Goal: Task Accomplishment & Management: Manage account settings

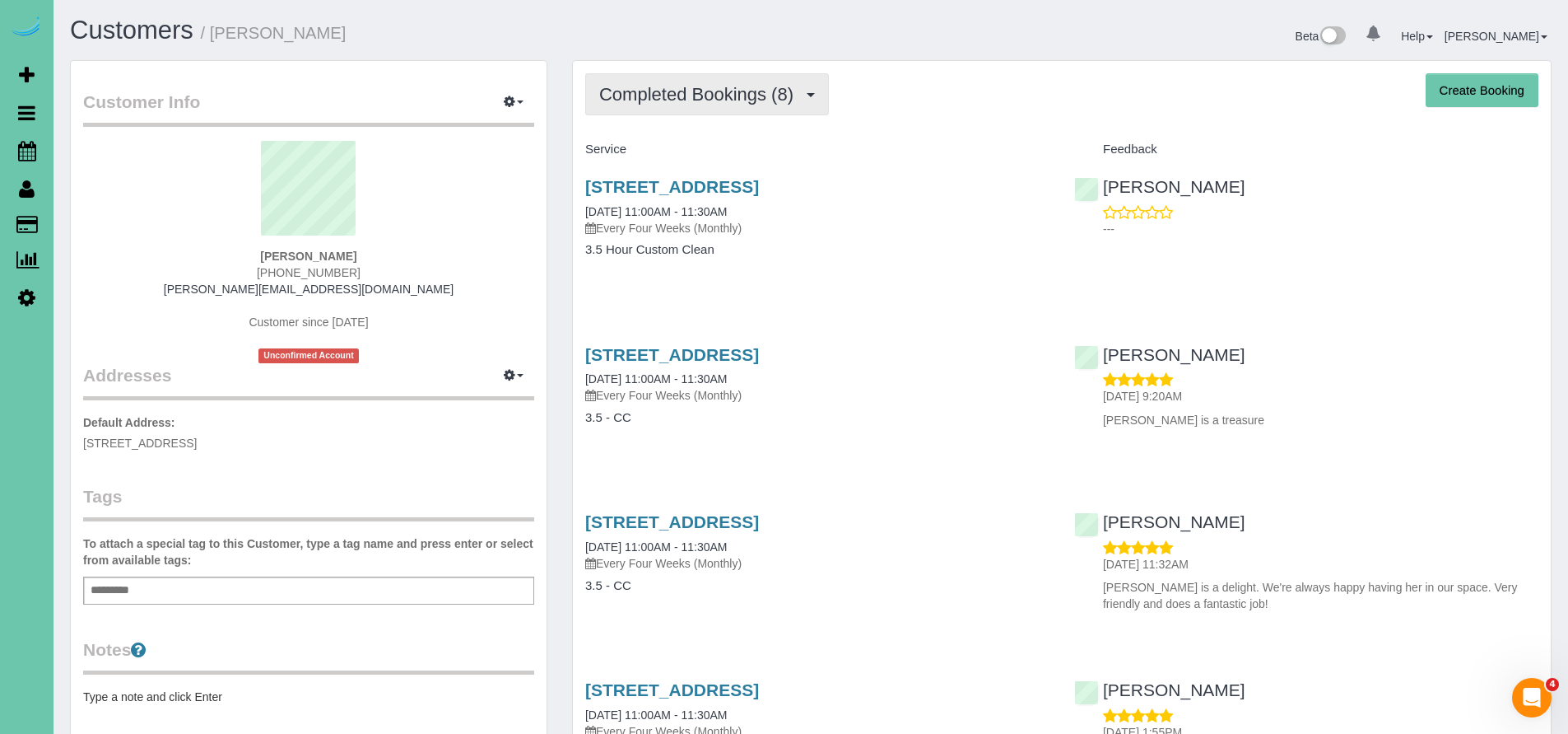
click at [690, 104] on span "Completed Bookings (8)" at bounding box center [700, 94] width 203 height 20
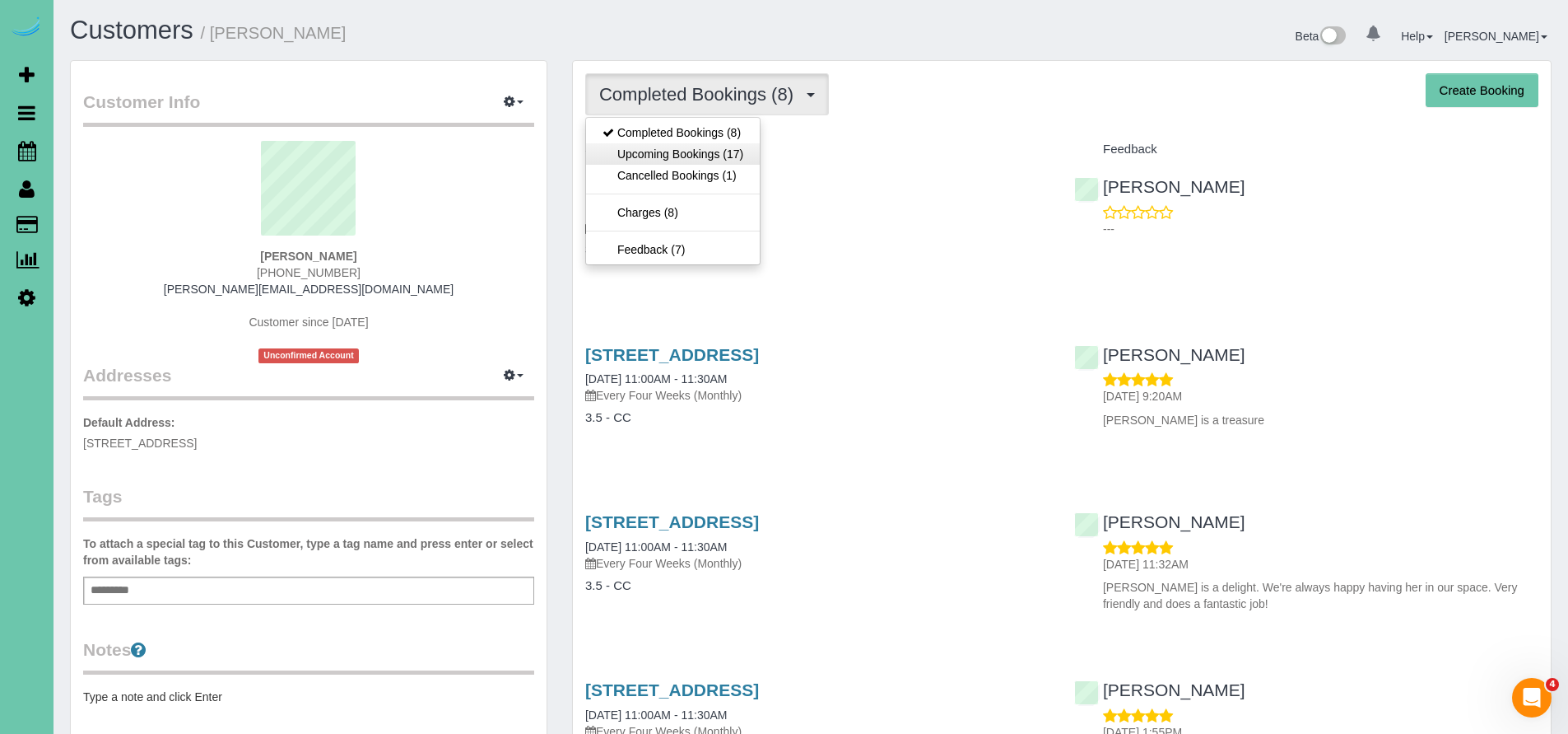
click at [673, 150] on link "Upcoming Bookings (17)" at bounding box center [672, 154] width 174 height 21
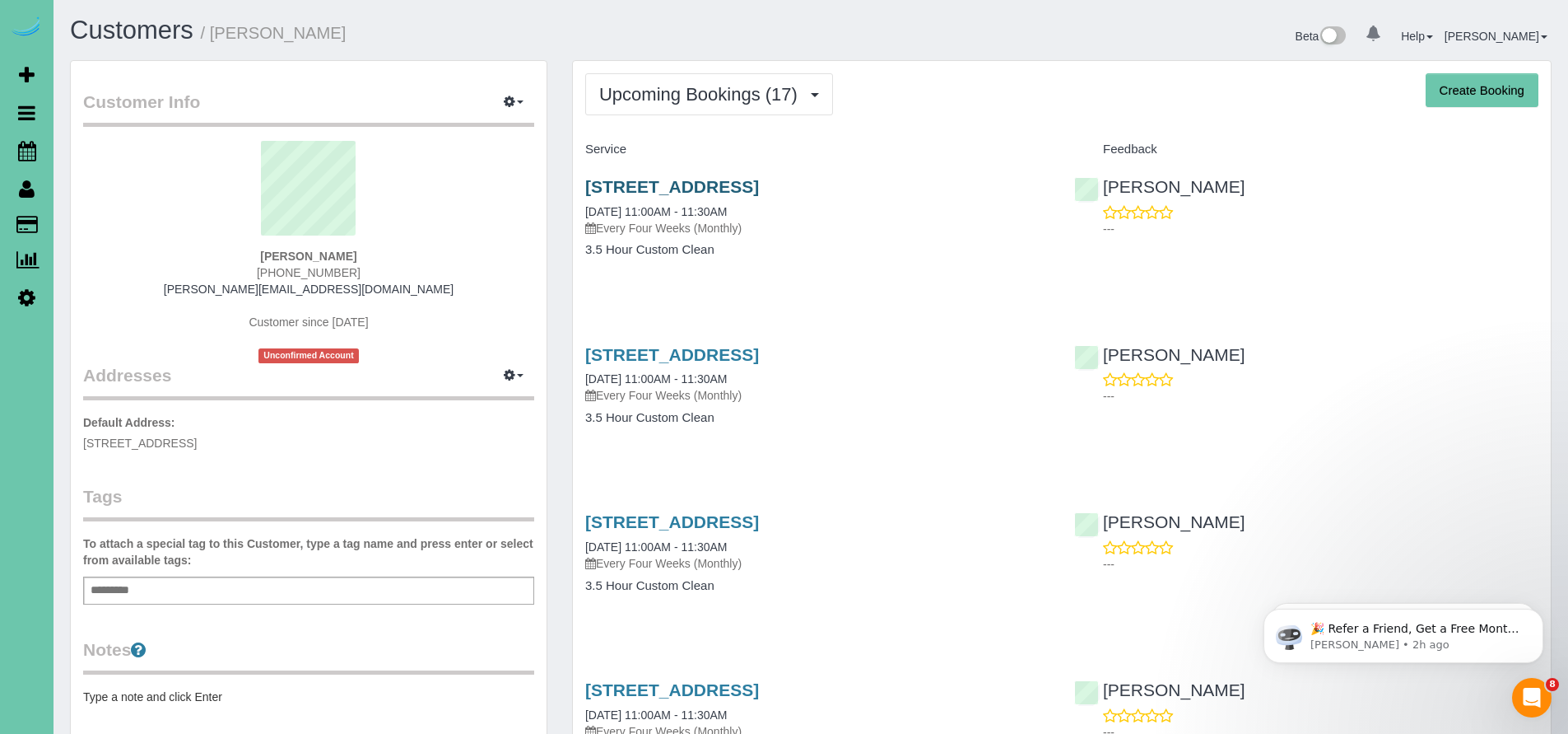
click at [687, 182] on link "14811 Polk St, Omaha, NE 68137" at bounding box center [671, 186] width 174 height 19
click at [727, 104] on span "Upcoming Bookings (17)" at bounding box center [702, 94] width 207 height 20
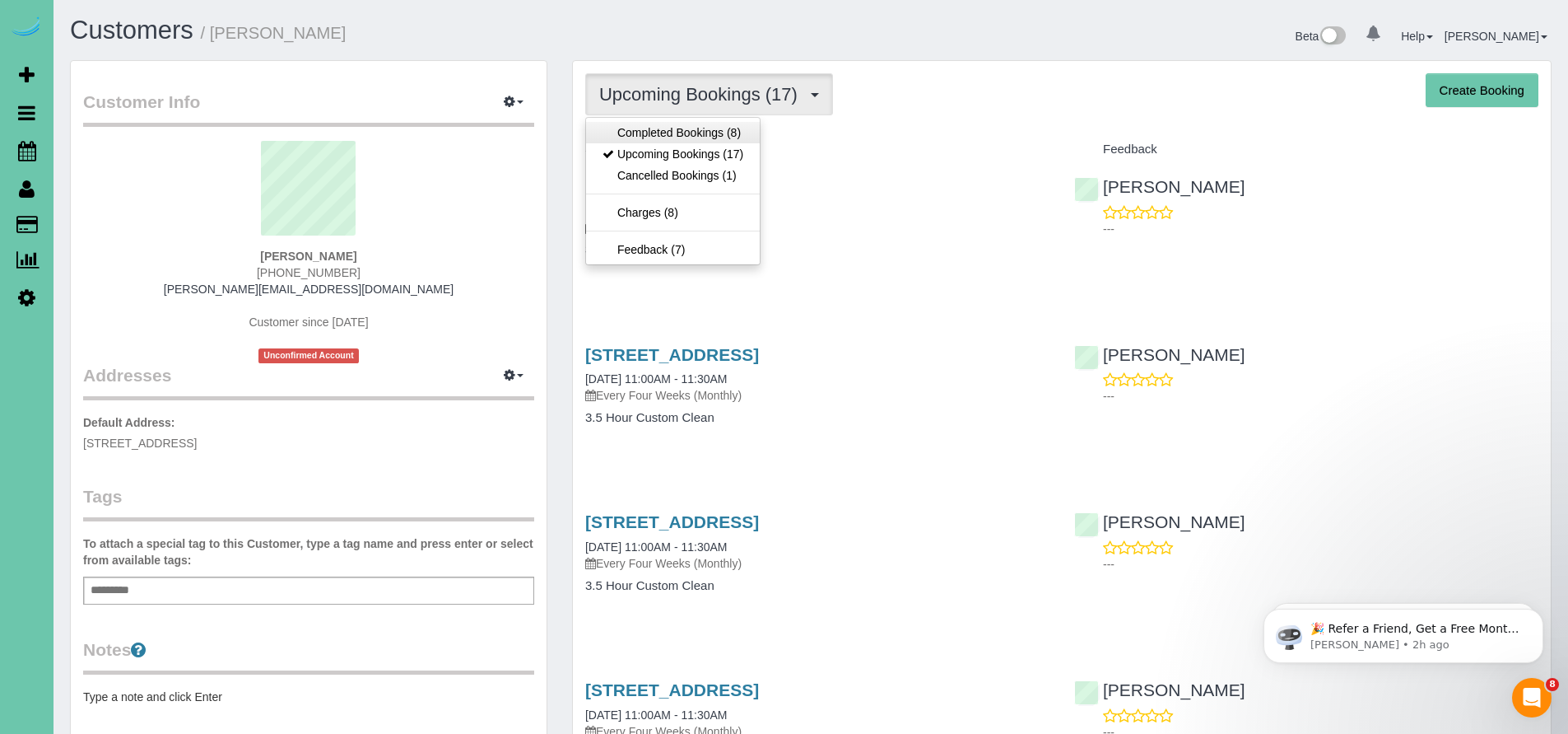
click at [704, 134] on link "Completed Bookings (8)" at bounding box center [672, 133] width 174 height 21
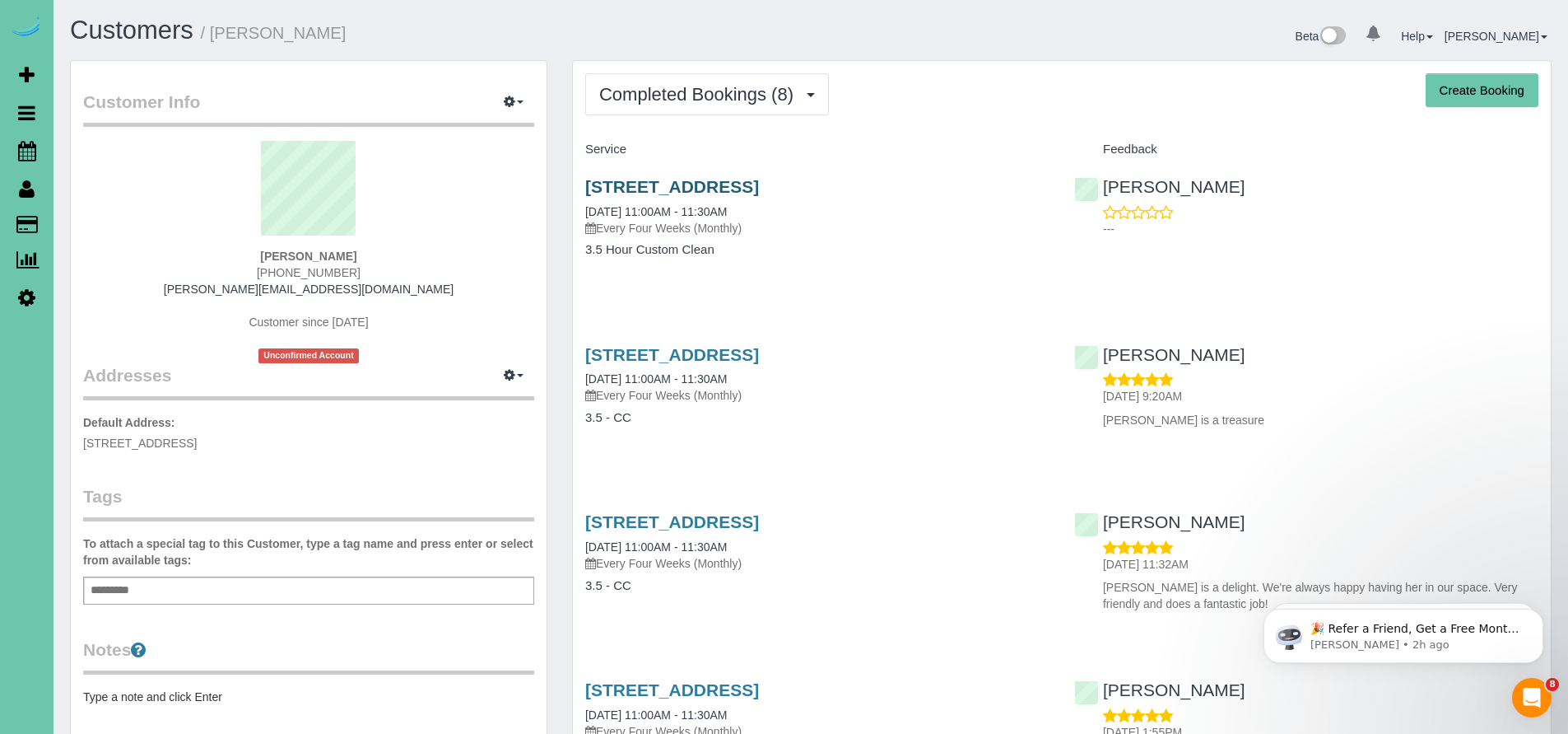
click at [712, 185] on link "14811 Polk St, Omaha, NE 68137" at bounding box center [671, 186] width 174 height 19
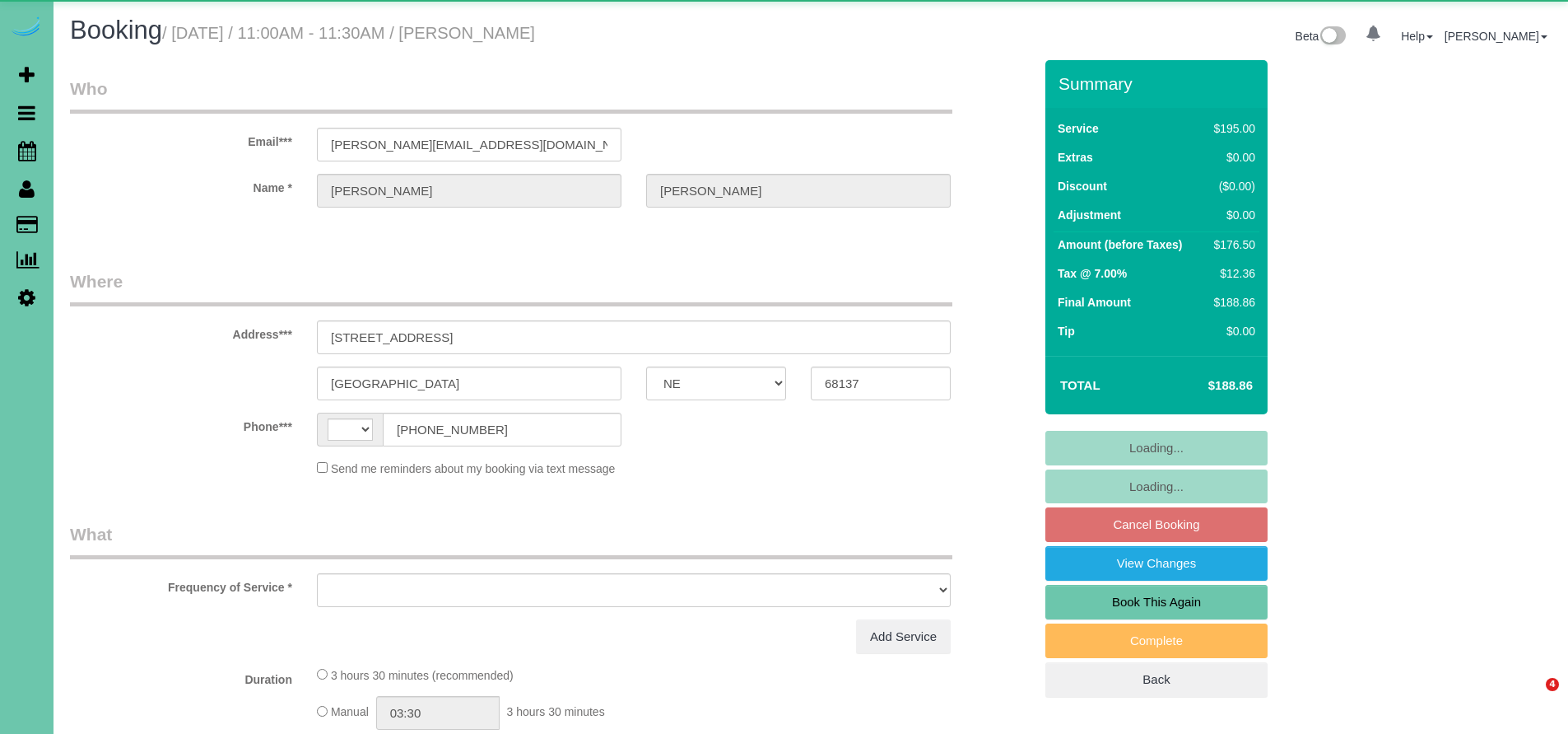
select select "NE"
select select "string:US"
select select "object:632"
select select "string:fspay-ff1b081a-90fa-4dd8-bda6-6b3131623b51"
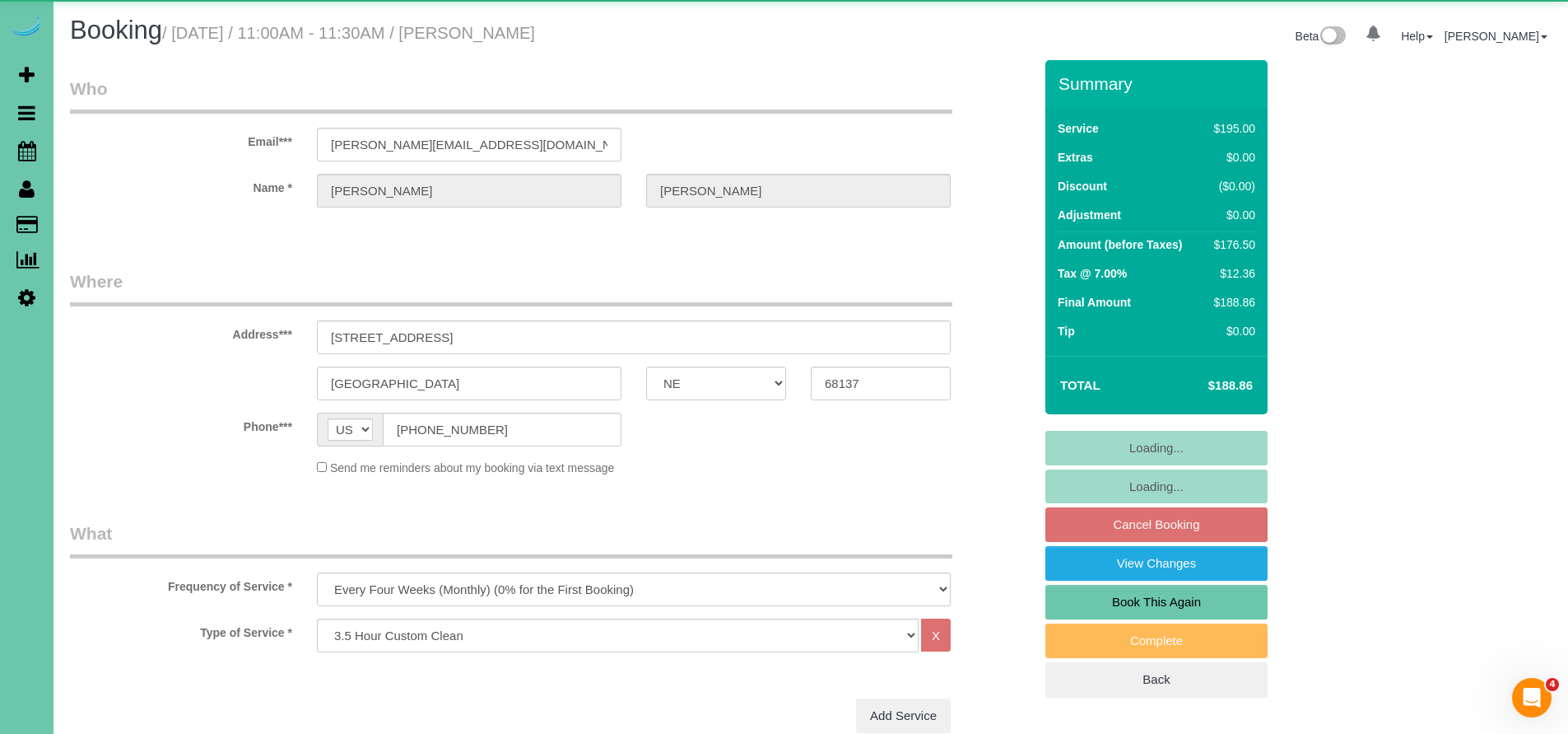
select select "object:636"
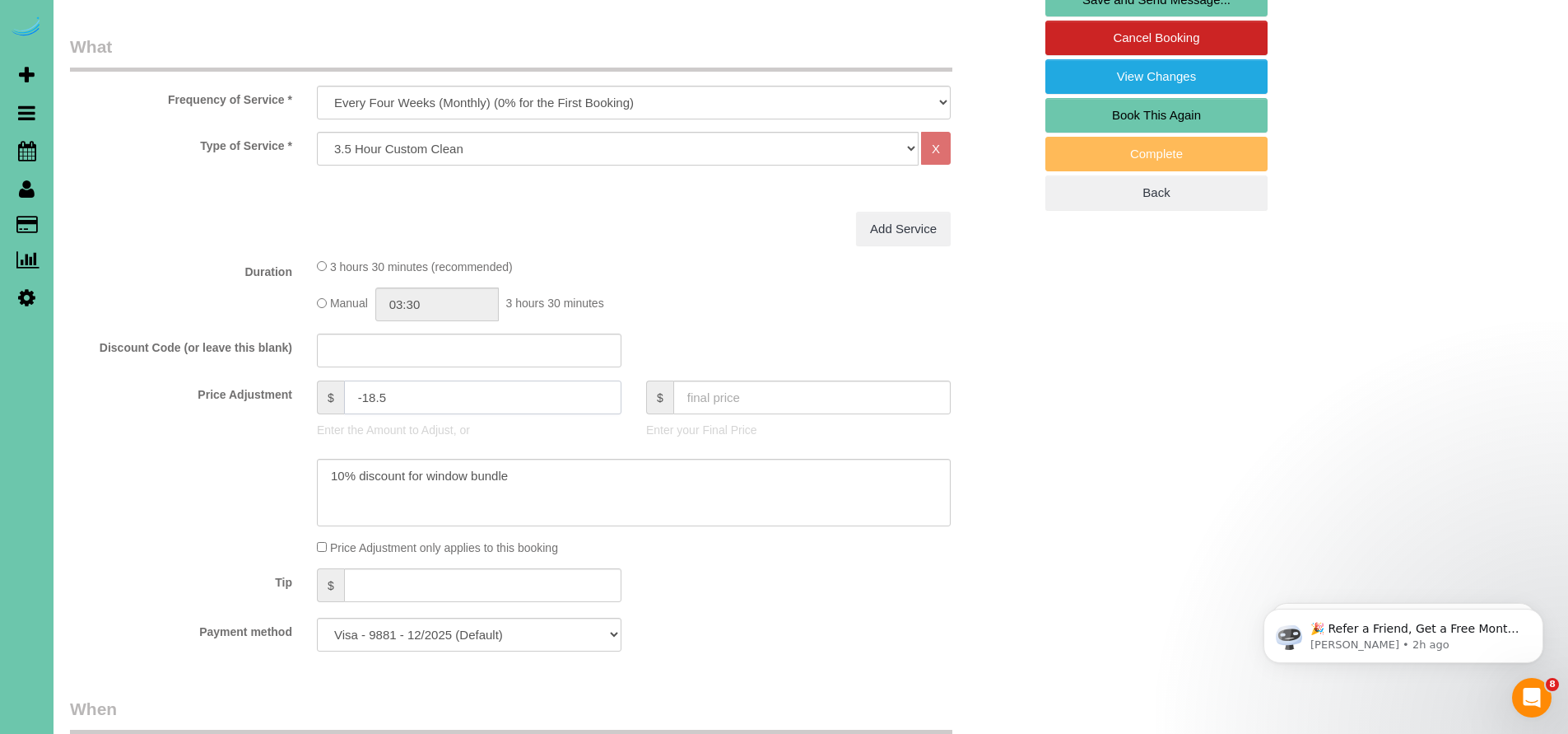
click at [367, 398] on input "-18.5" at bounding box center [483, 397] width 278 height 34
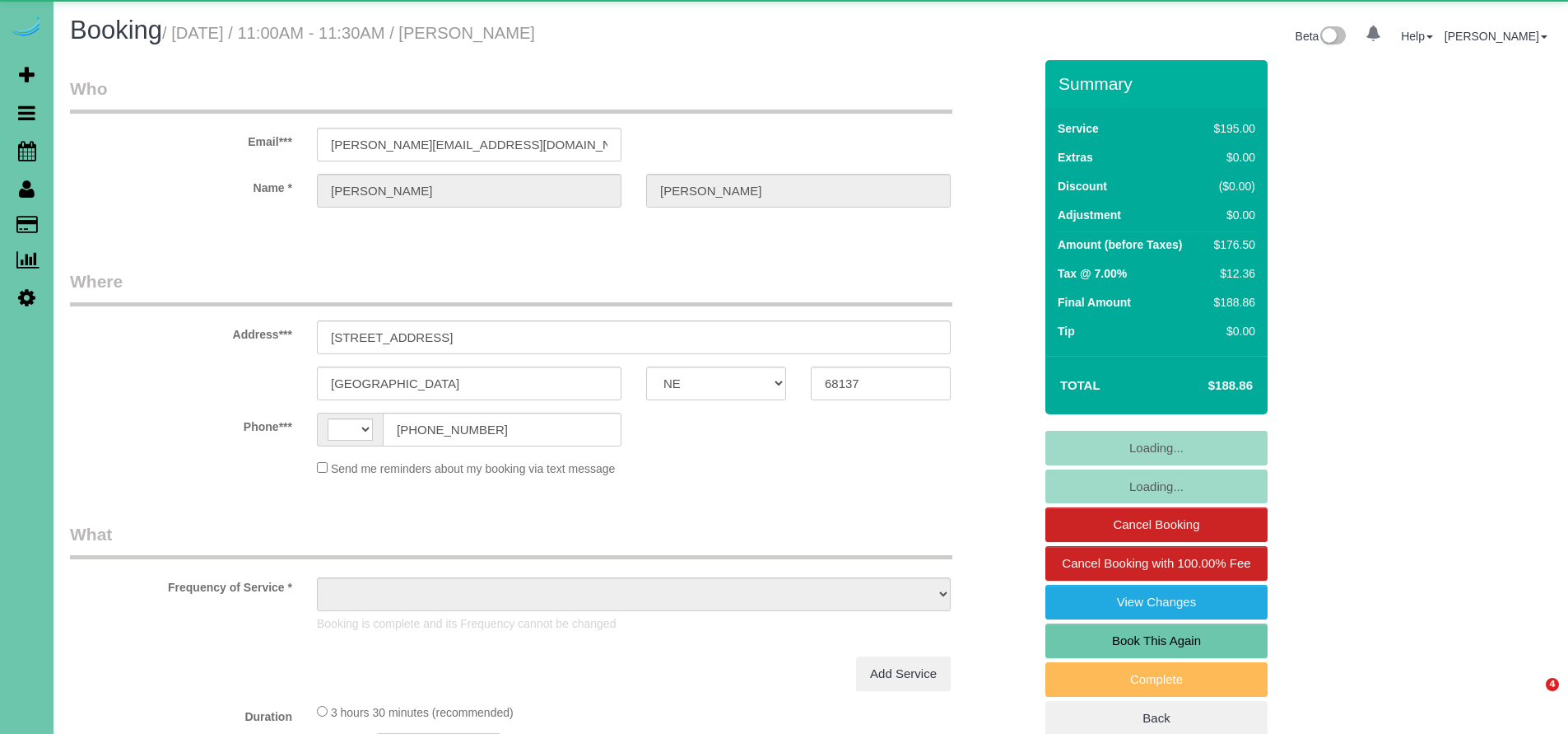
select select "NE"
select select "string:US"
select select "object:379"
select select "string:fspay-ff1b081a-90fa-4dd8-bda6-6b3131623b51"
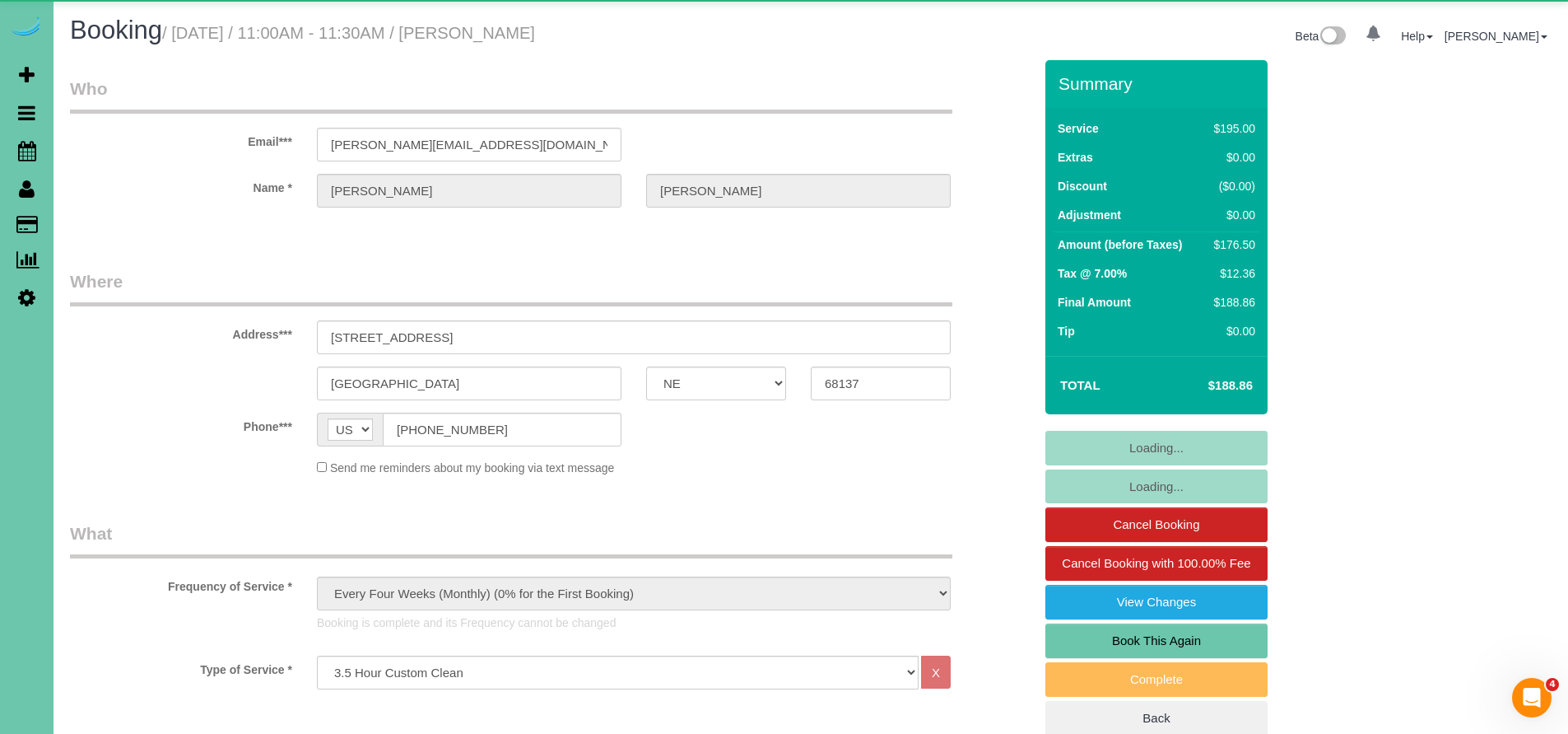
select select "object:844"
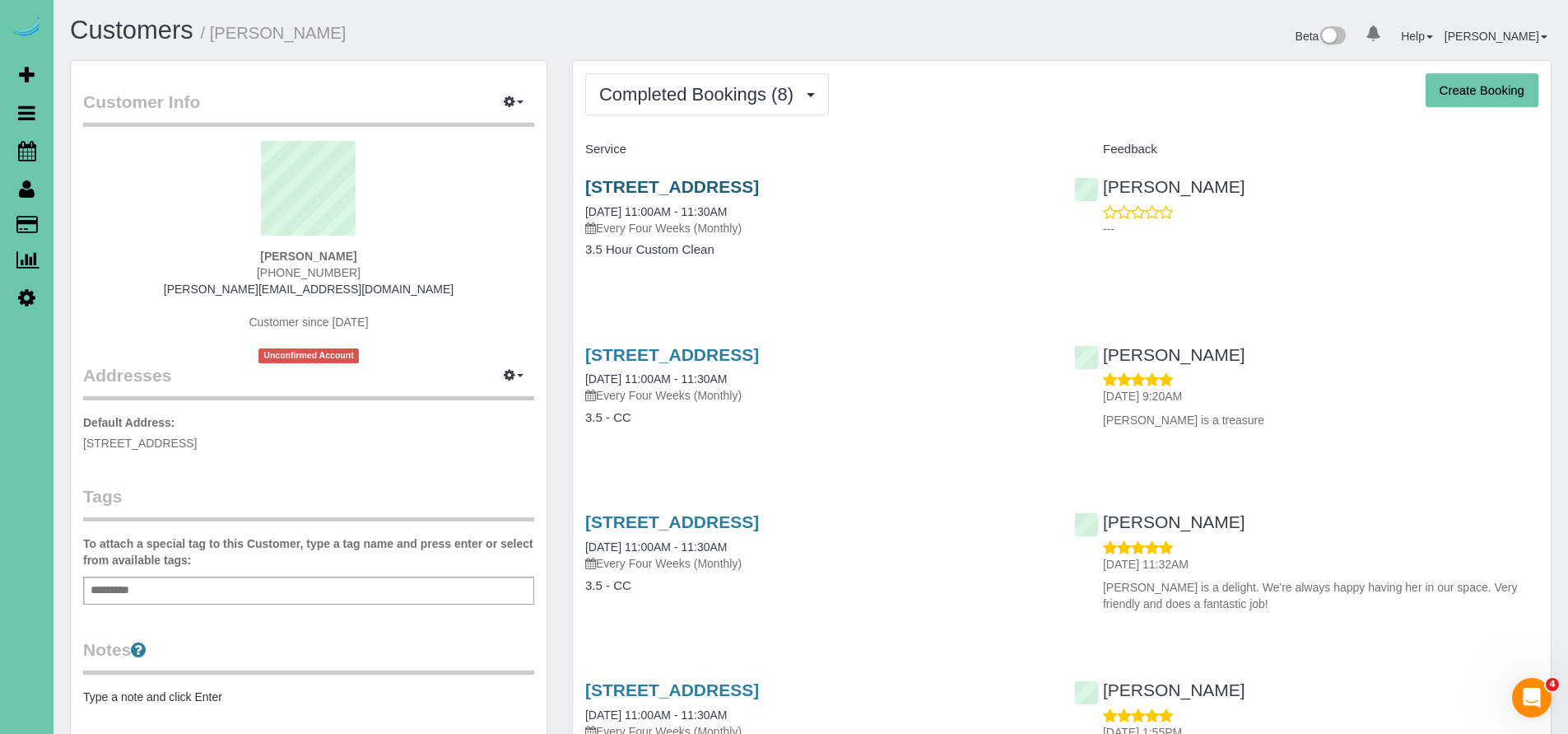
click at [753, 185] on link "14811 Polk St, Omaha, NE 68137" at bounding box center [671, 186] width 174 height 19
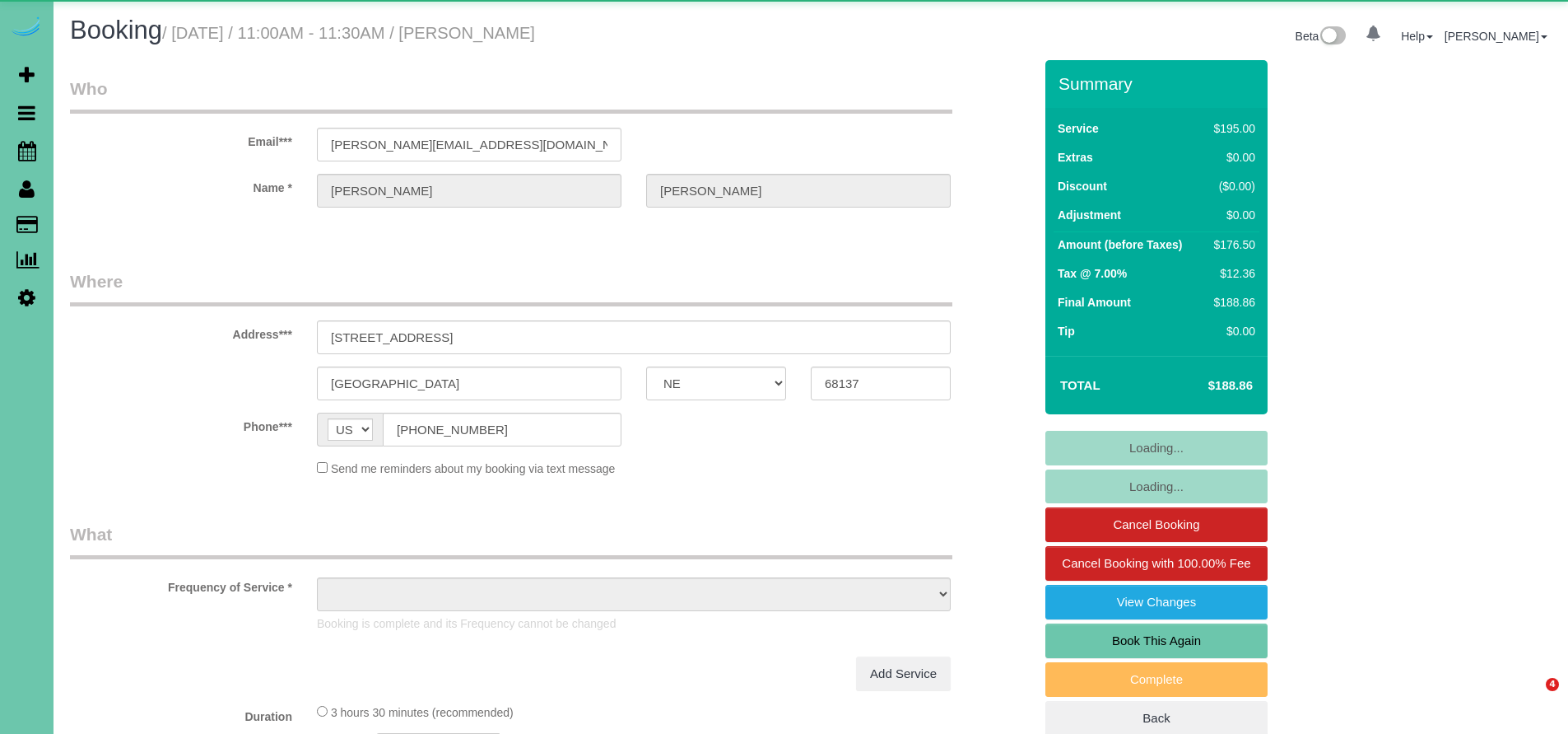
select select "NE"
select select "object:626"
select select "string:fspay-ff1b081a-90fa-4dd8-bda6-6b3131623b51"
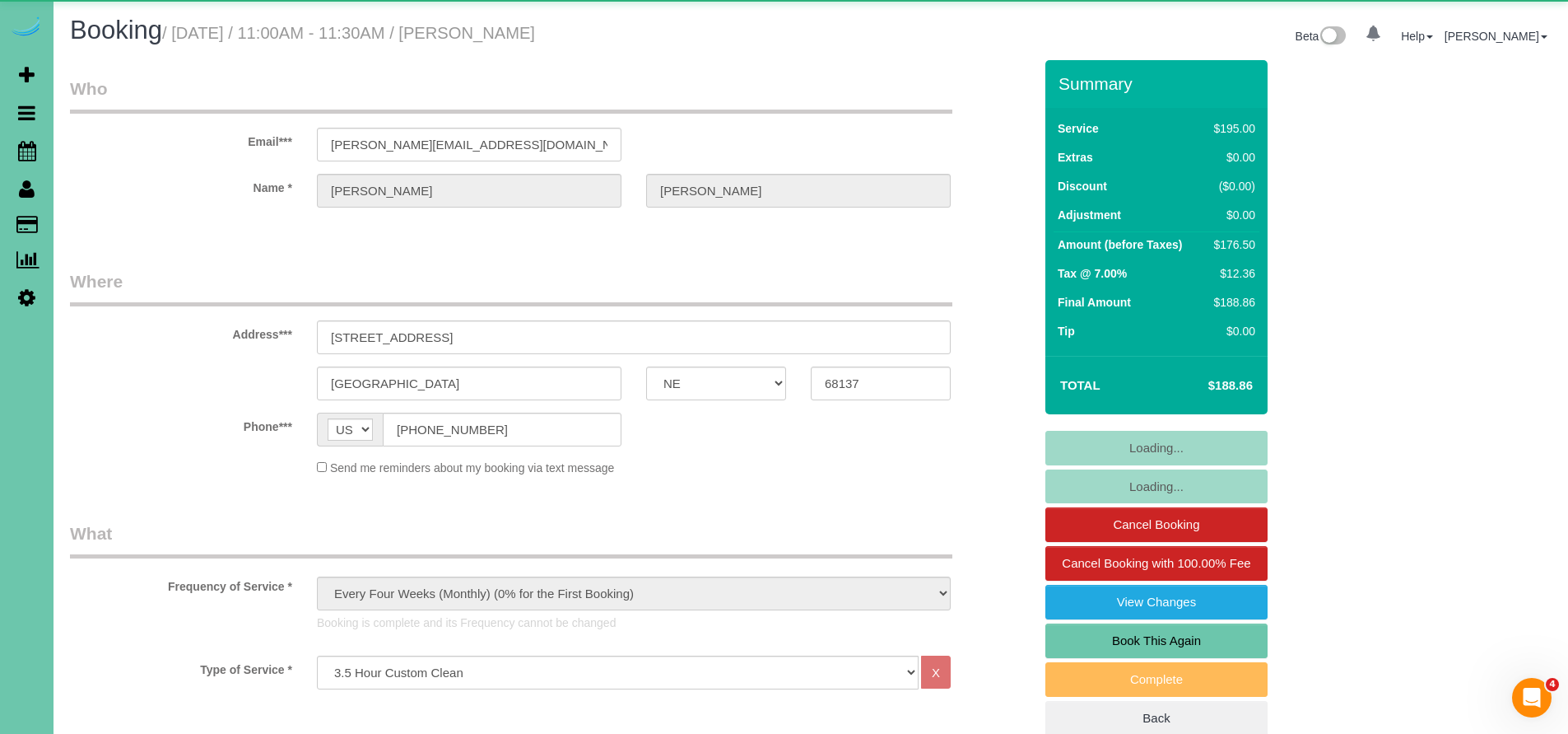
select select "object:645"
